Goal: Task Accomplishment & Management: Manage account settings

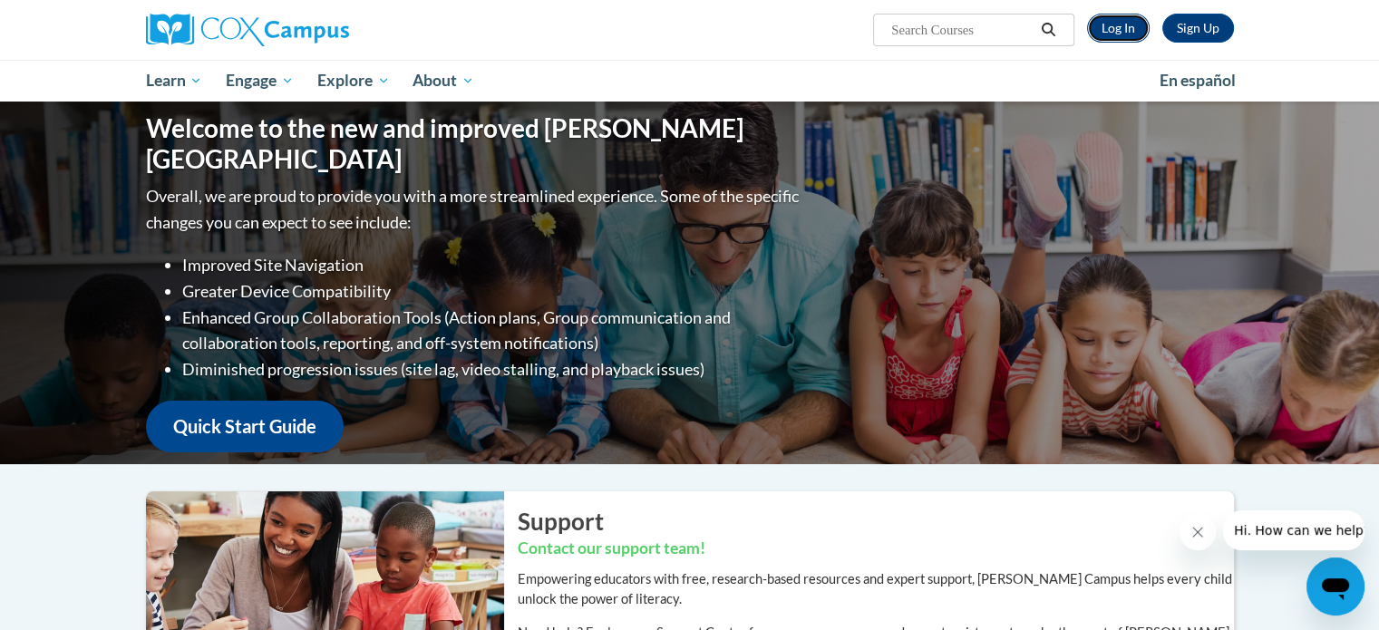
click at [1111, 21] on link "Log In" at bounding box center [1118, 28] width 63 height 29
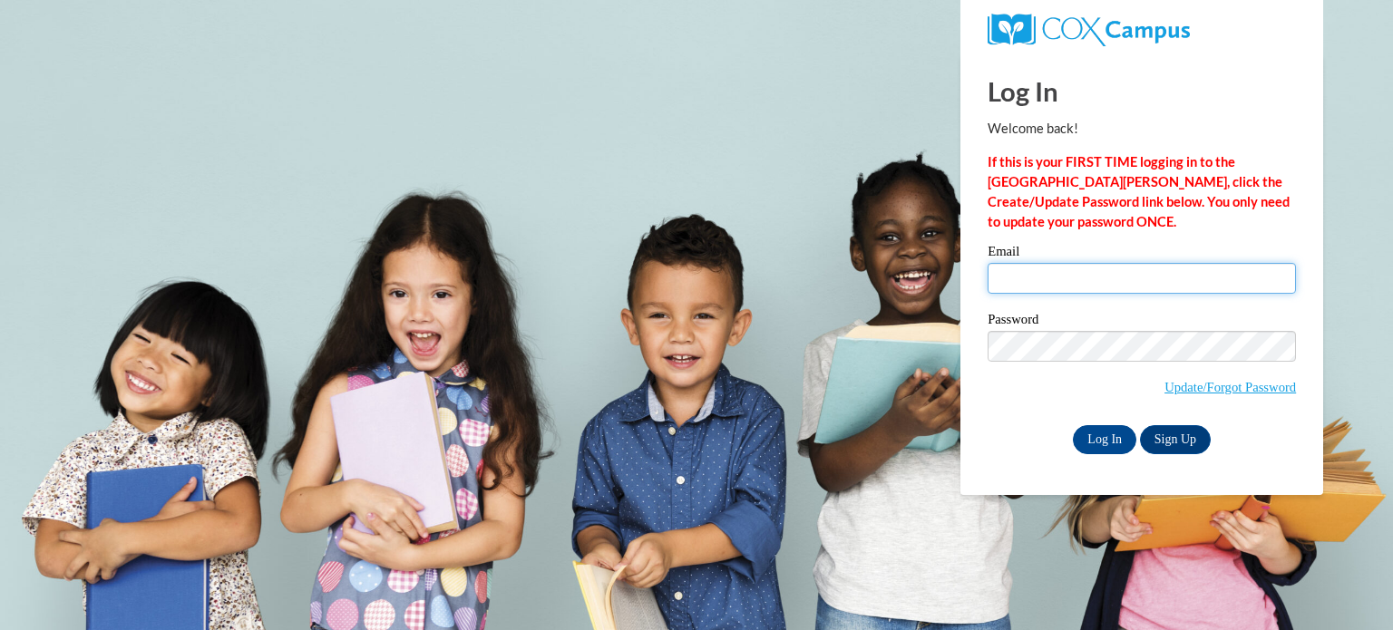
click at [1037, 275] on input "Email" at bounding box center [1142, 278] width 308 height 31
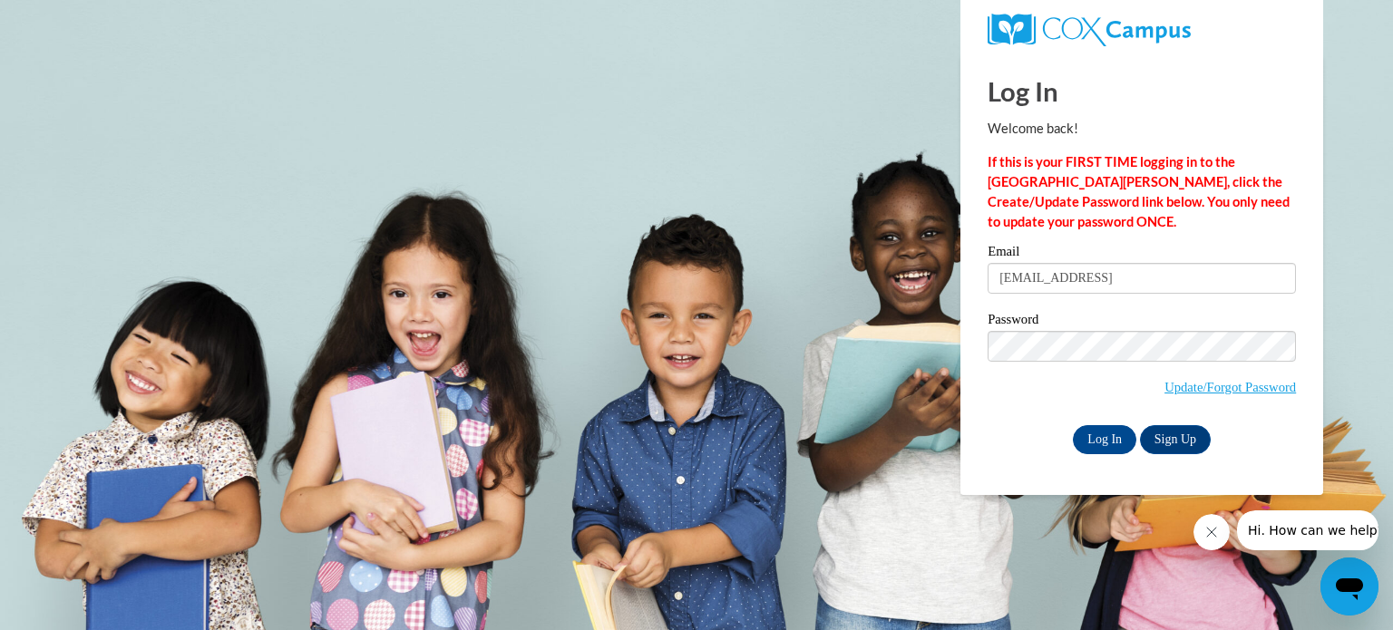
type input "ccaceres@kusd.edu"
click at [1104, 443] on input "Log In" at bounding box center [1104, 439] width 63 height 29
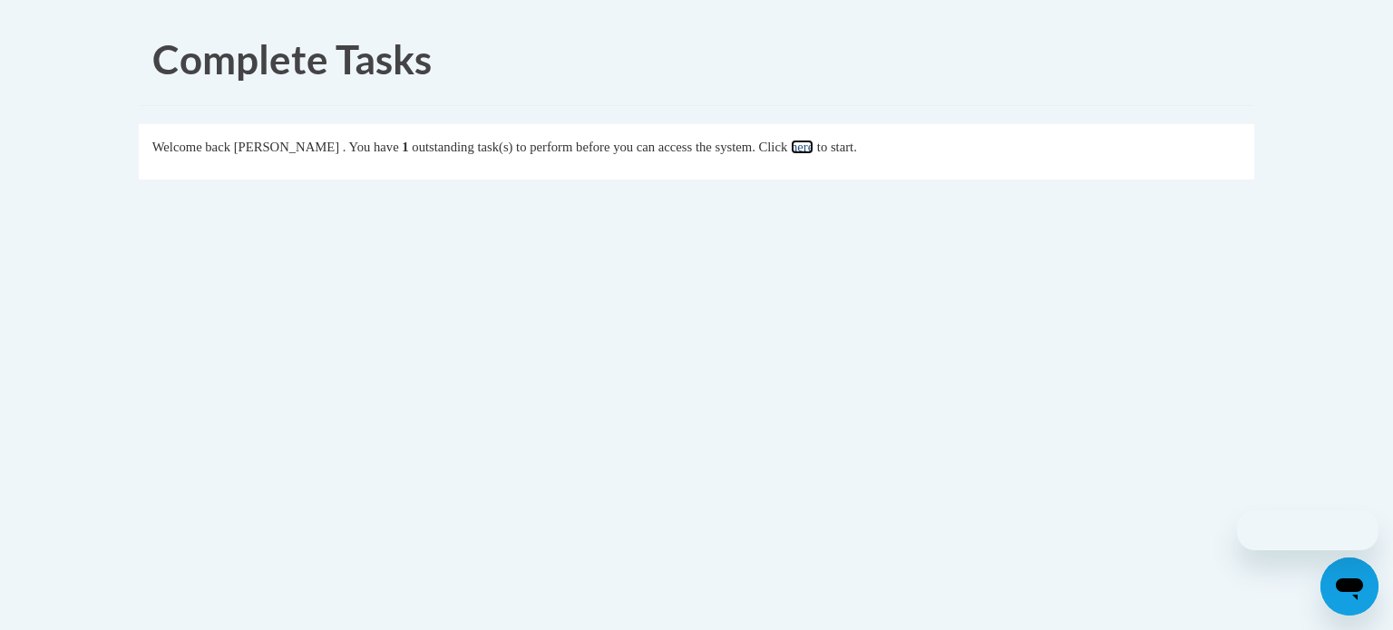
click at [813, 151] on link "here" at bounding box center [802, 147] width 23 height 15
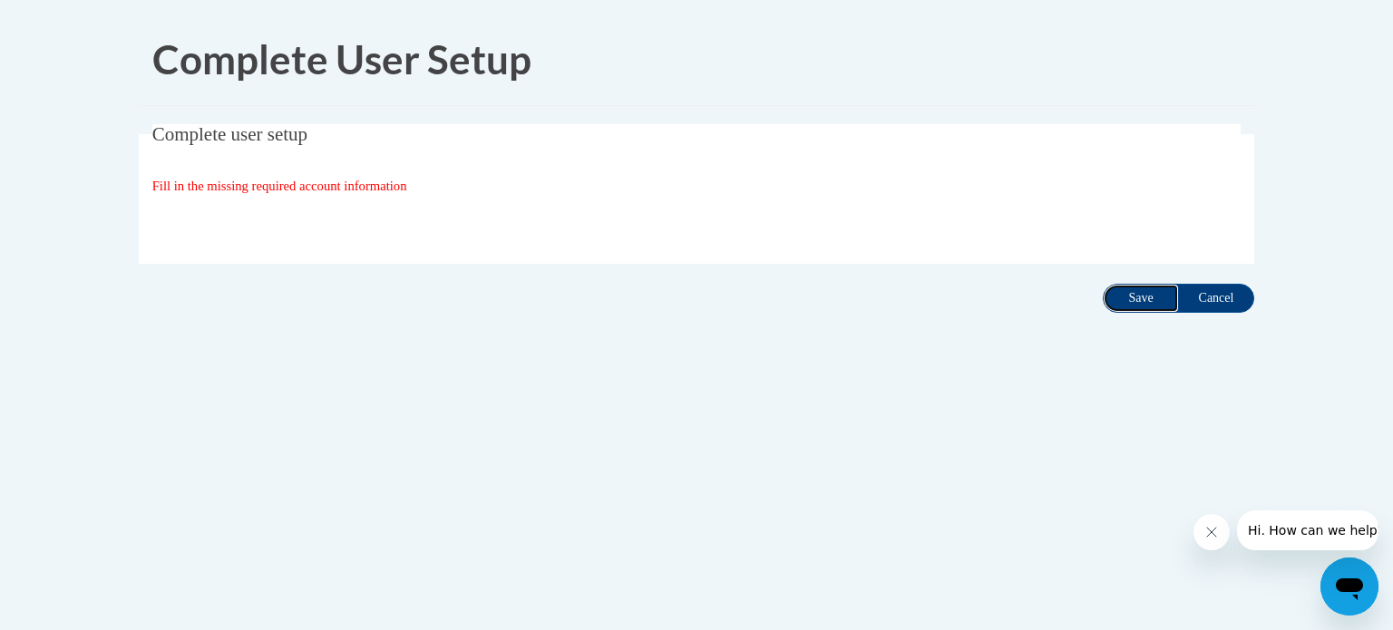
click at [1129, 304] on input "Save" at bounding box center [1141, 298] width 76 height 29
